Goal: Task Accomplishment & Management: Manage account settings

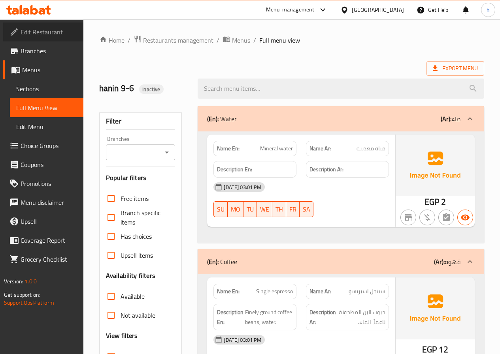
click at [42, 34] on span "Edit Restaurant" at bounding box center [49, 31] width 56 height 9
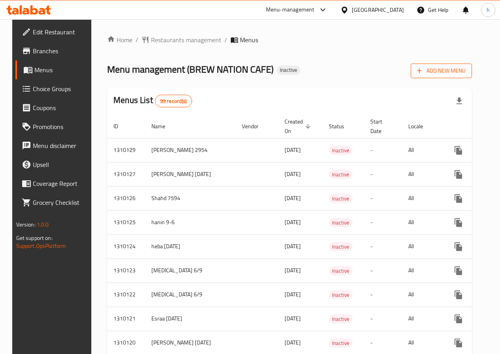
click at [466, 65] on button "Add New Menu" at bounding box center [440, 71] width 61 height 15
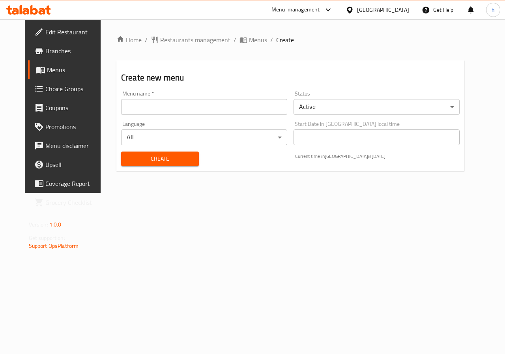
click at [206, 111] on input "text" at bounding box center [204, 107] width 166 height 16
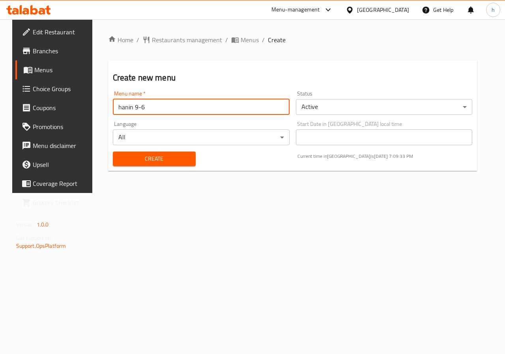
click at [170, 105] on input "hanin 9-6" at bounding box center [201, 107] width 177 height 16
type input "hanin 9-6 2nd menu"
click at [165, 158] on span "Create" at bounding box center [154, 159] width 70 height 10
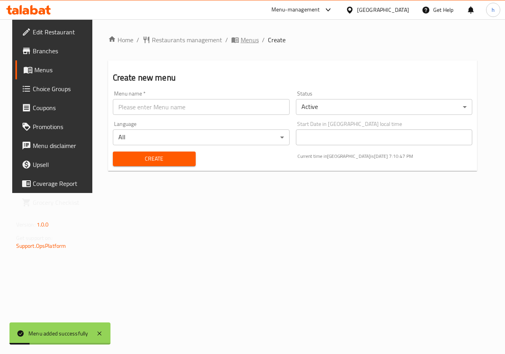
click at [244, 43] on span "Menus" at bounding box center [250, 39] width 18 height 9
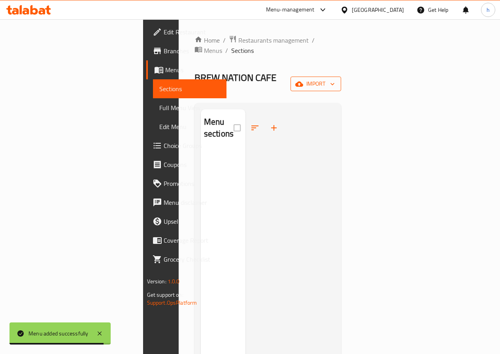
click at [303, 80] on icon "button" at bounding box center [299, 84] width 8 height 8
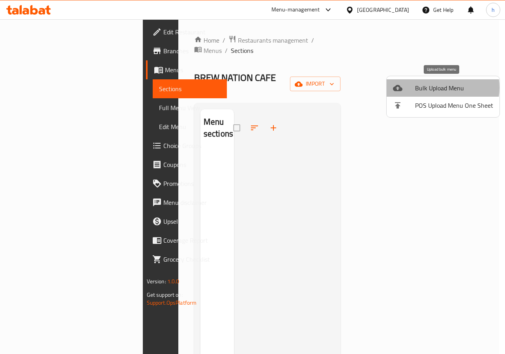
click at [434, 88] on span "Bulk Upload Menu" at bounding box center [454, 87] width 78 height 9
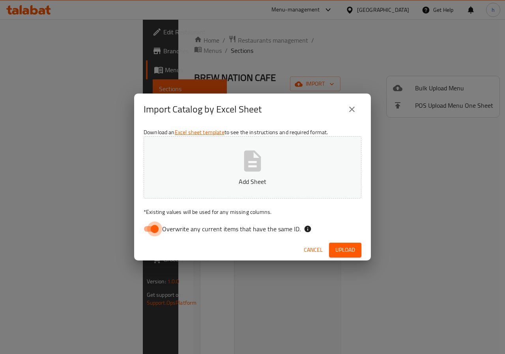
click at [154, 226] on input "Overwrite any current items that have the same ID." at bounding box center [154, 229] width 45 height 15
checkbox input "false"
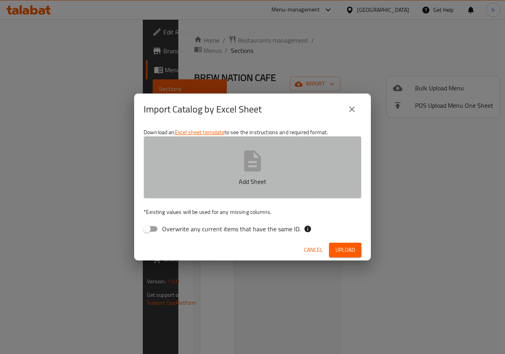
click at [196, 181] on p "Add Sheet" at bounding box center [253, 181] width 194 height 9
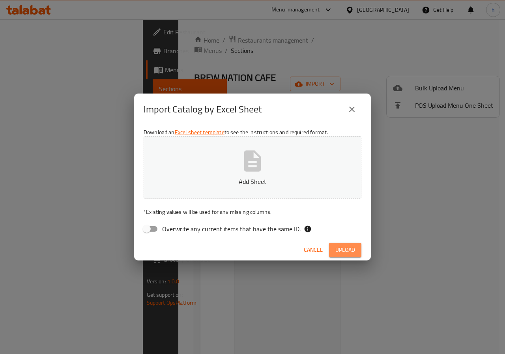
click at [344, 255] on span "Upload" at bounding box center [346, 250] width 20 height 10
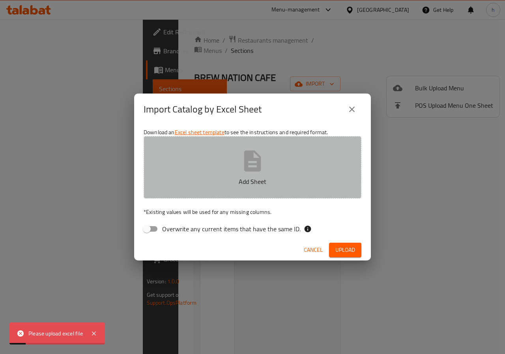
click at [231, 172] on button "Add Sheet" at bounding box center [253, 167] width 218 height 62
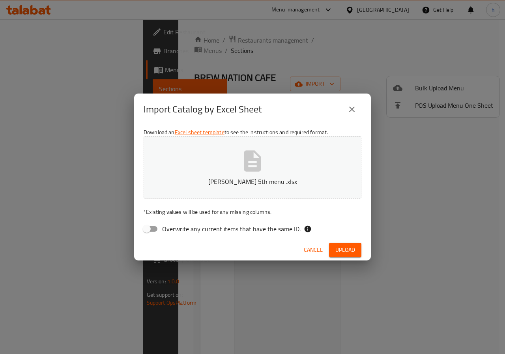
click at [358, 251] on button "Upload" at bounding box center [345, 250] width 32 height 15
click at [219, 174] on button "[PERSON_NAME] 5th menu .xlsx" at bounding box center [253, 167] width 218 height 62
click at [355, 246] on span "Upload" at bounding box center [346, 250] width 20 height 10
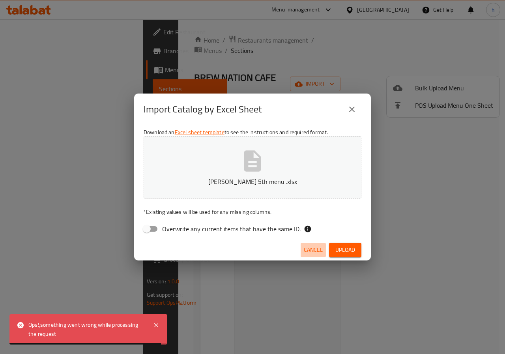
click at [316, 254] on span "Cancel" at bounding box center [313, 250] width 19 height 10
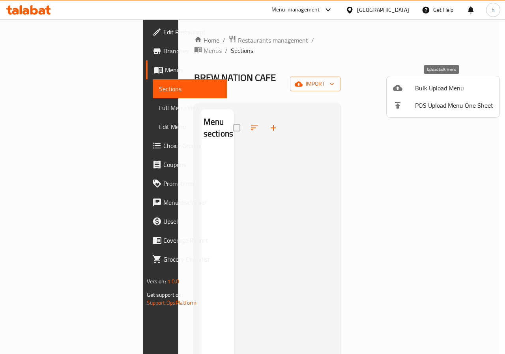
click at [406, 89] on div at bounding box center [404, 87] width 22 height 9
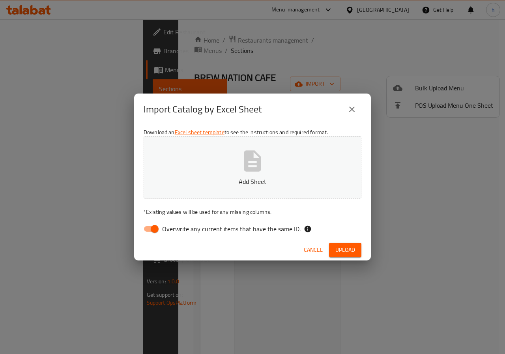
click at [154, 231] on input "Overwrite any current items that have the same ID." at bounding box center [154, 229] width 45 height 15
checkbox input "false"
click at [224, 153] on button "Add Sheet" at bounding box center [253, 167] width 218 height 62
click at [355, 253] on button "Upload" at bounding box center [345, 250] width 32 height 15
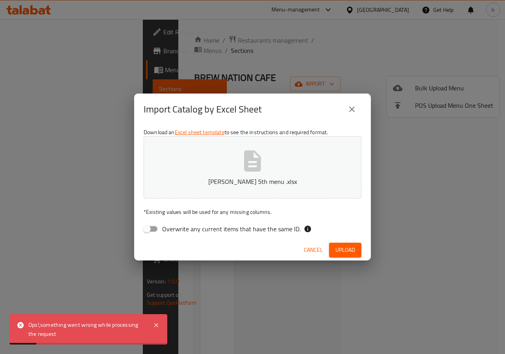
click at [81, 333] on div "Ops!,something went wrong while processing the request" at bounding box center [86, 330] width 117 height 18
click at [344, 252] on span "Upload" at bounding box center [346, 250] width 20 height 10
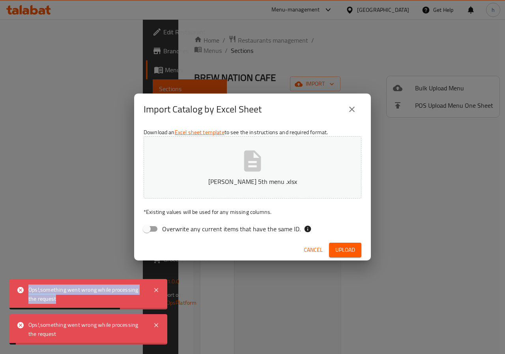
click at [344, 252] on span "Upload" at bounding box center [346, 250] width 20 height 10
click at [344, 252] on span "button" at bounding box center [349, 250] width 13 height 8
click at [344, 252] on icon "button" at bounding box center [349, 250] width 10 height 10
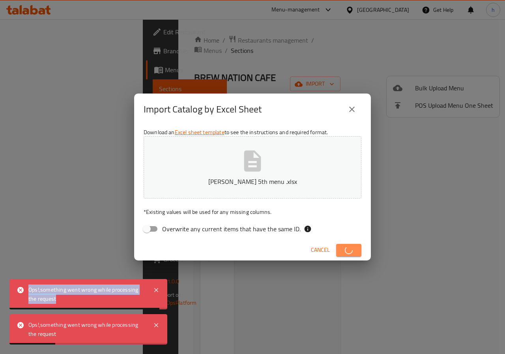
click at [344, 252] on span "button" at bounding box center [349, 250] width 13 height 8
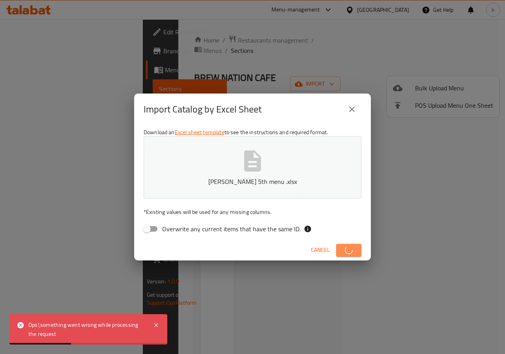
click at [344, 252] on span "button" at bounding box center [349, 250] width 13 height 8
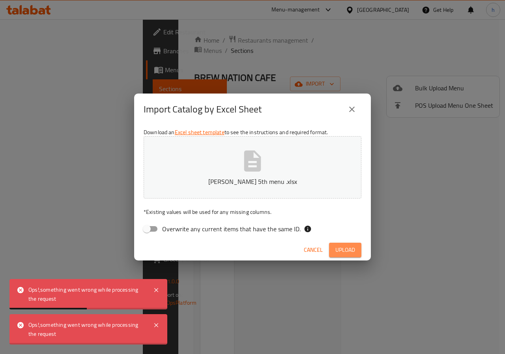
click at [344, 252] on span "Upload" at bounding box center [346, 250] width 20 height 10
click at [344, 252] on span "button" at bounding box center [349, 250] width 13 height 8
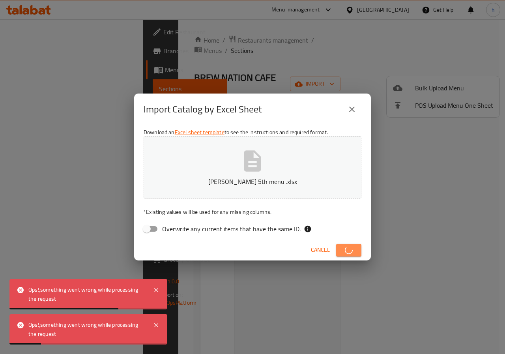
click at [344, 252] on span "button" at bounding box center [349, 250] width 13 height 8
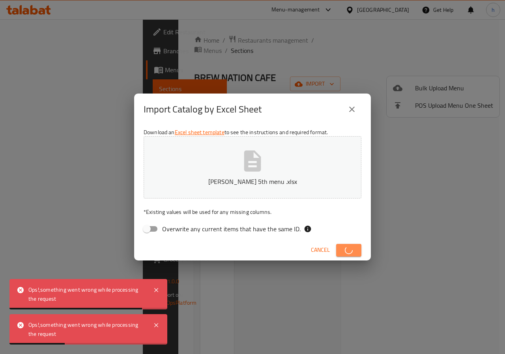
click at [344, 252] on span "button" at bounding box center [349, 250] width 13 height 8
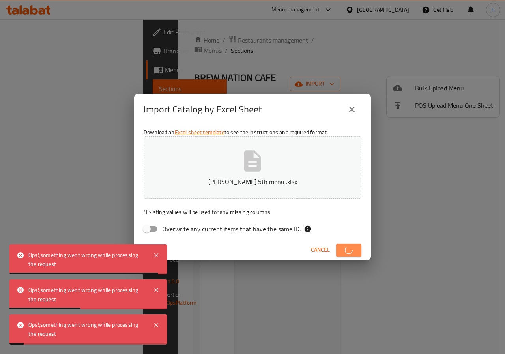
click at [344, 252] on span "button" at bounding box center [349, 250] width 13 height 8
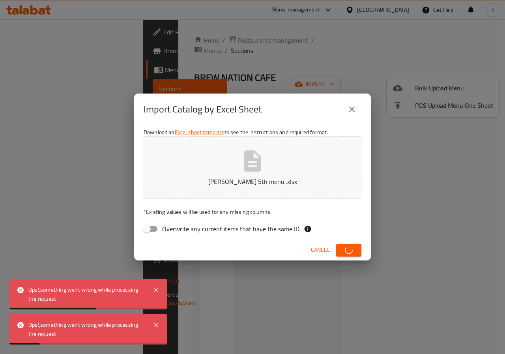
click at [344, 252] on span "button" at bounding box center [349, 250] width 13 height 8
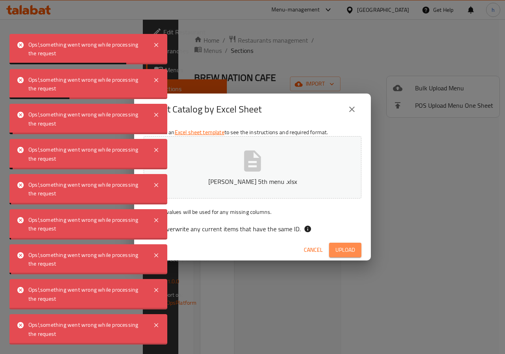
click at [344, 252] on span "Upload" at bounding box center [346, 250] width 20 height 10
click at [344, 252] on span "button" at bounding box center [349, 250] width 13 height 8
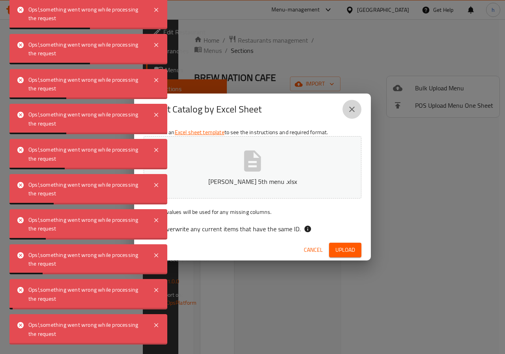
click at [350, 110] on icon "close" at bounding box center [352, 109] width 9 height 9
